Goal: Book appointment/travel/reservation

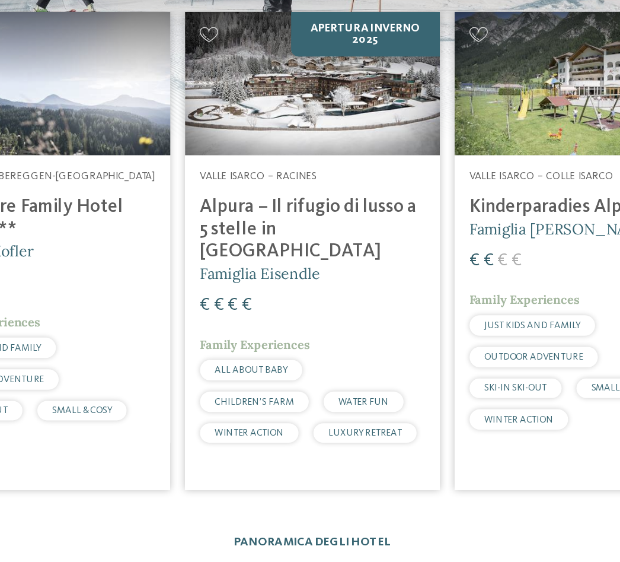
scroll to position [1940, 0]
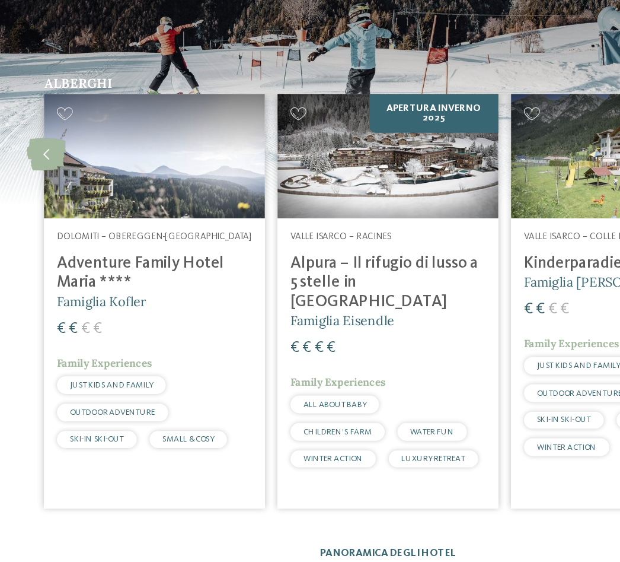
click at [252, 360] on span "Famiglia Eisendle" at bounding box center [276, 366] width 77 height 12
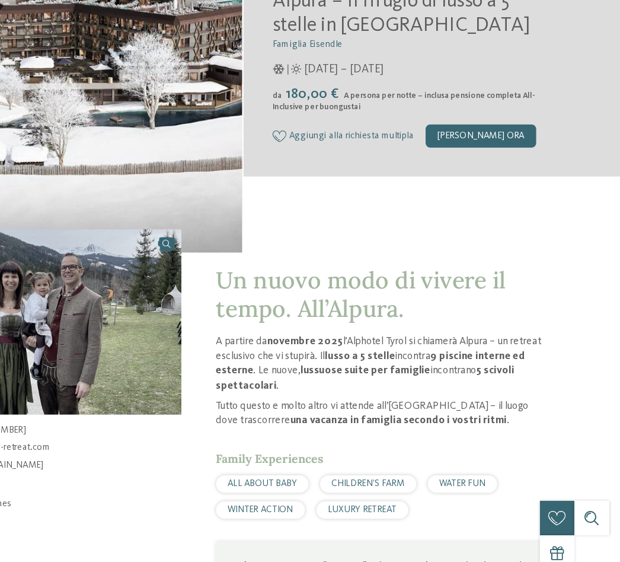
scroll to position [129, 0]
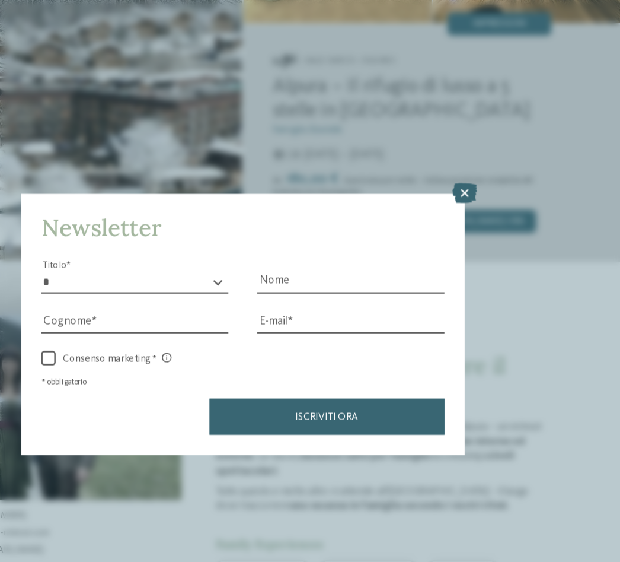
click at [482, 165] on icon at bounding box center [492, 173] width 20 height 17
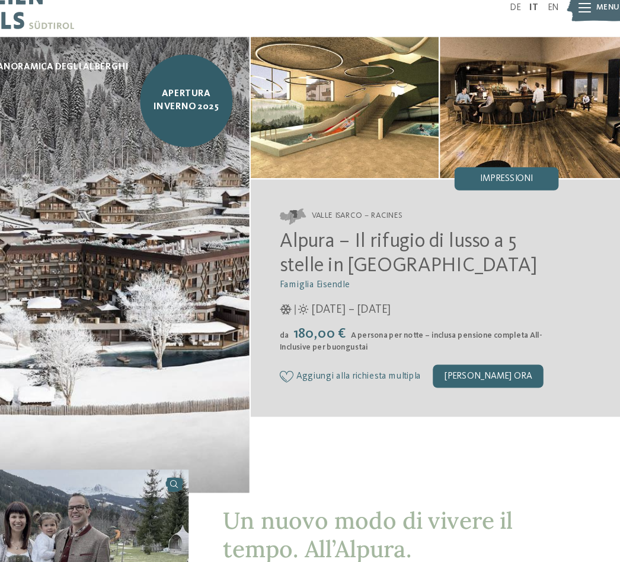
scroll to position [0, 0]
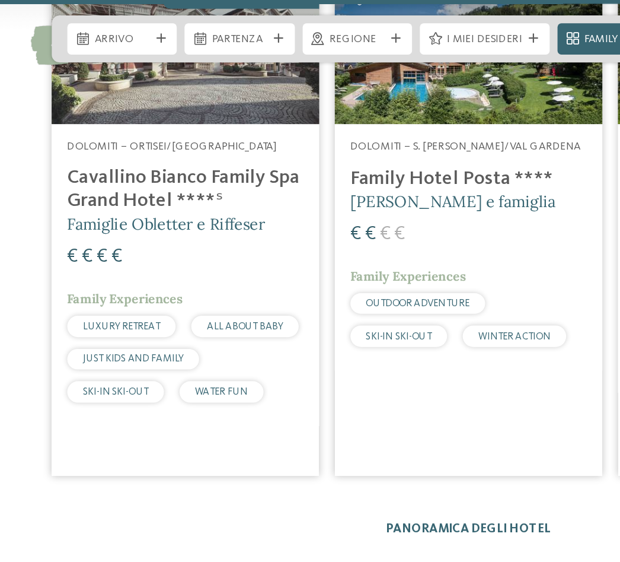
scroll to position [2175, 0]
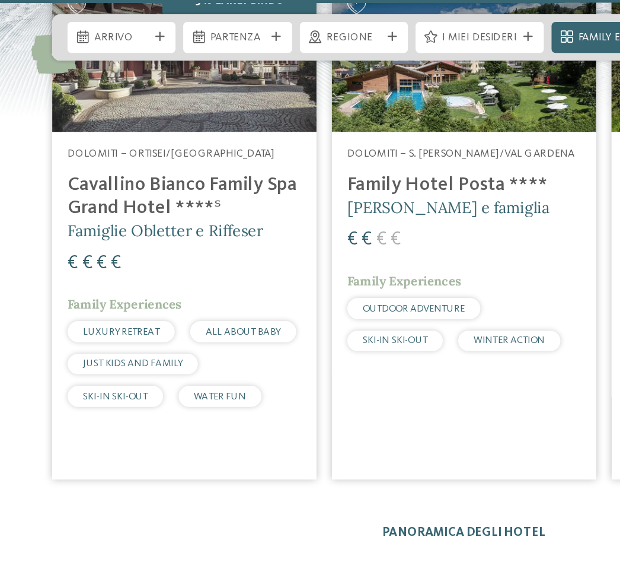
click at [125, 107] on h4 "Cavallino Bianco Family Spa Grand Hotel ****ˢ" at bounding box center [138, 121] width 144 height 28
